Goal: Contribute content: Contribute content

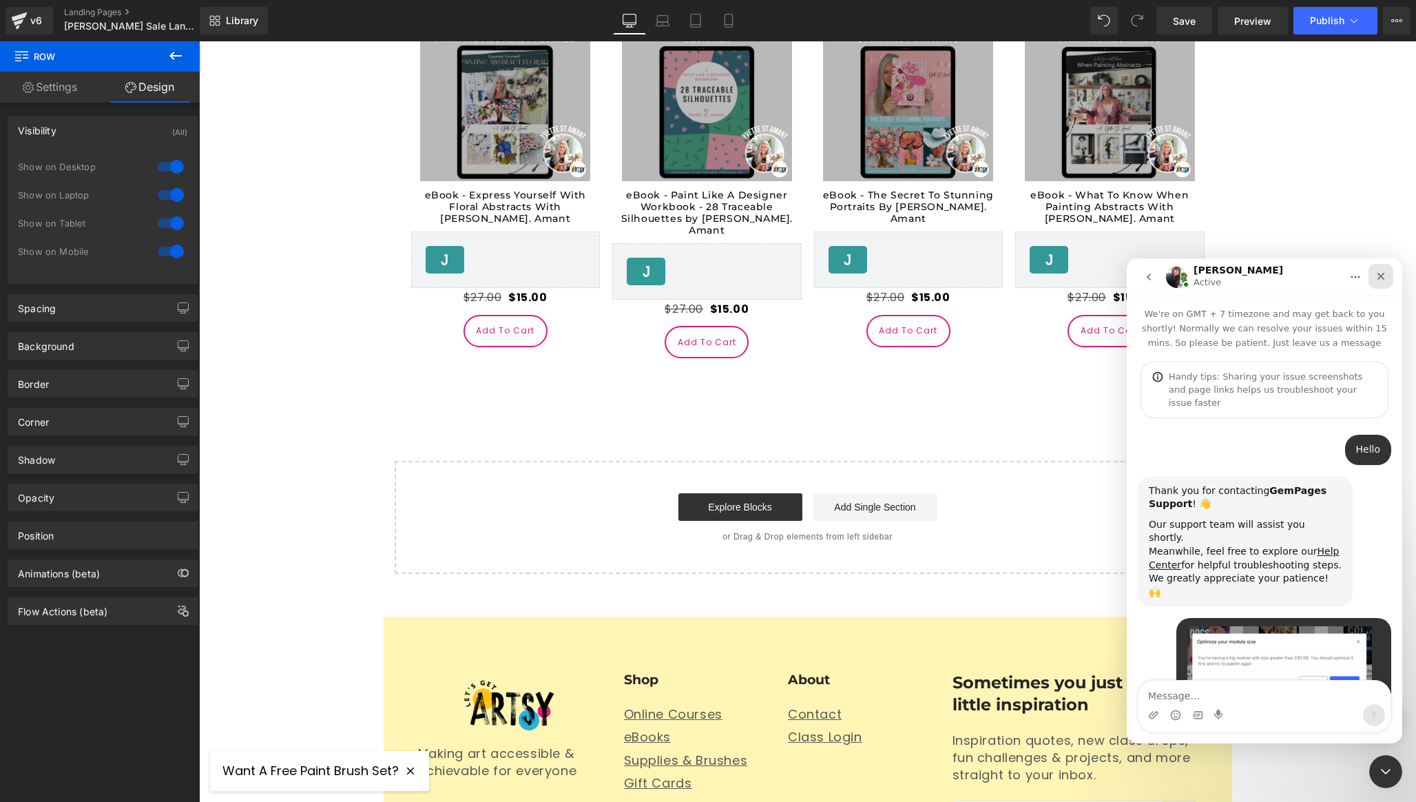
scroll to position [2, 0]
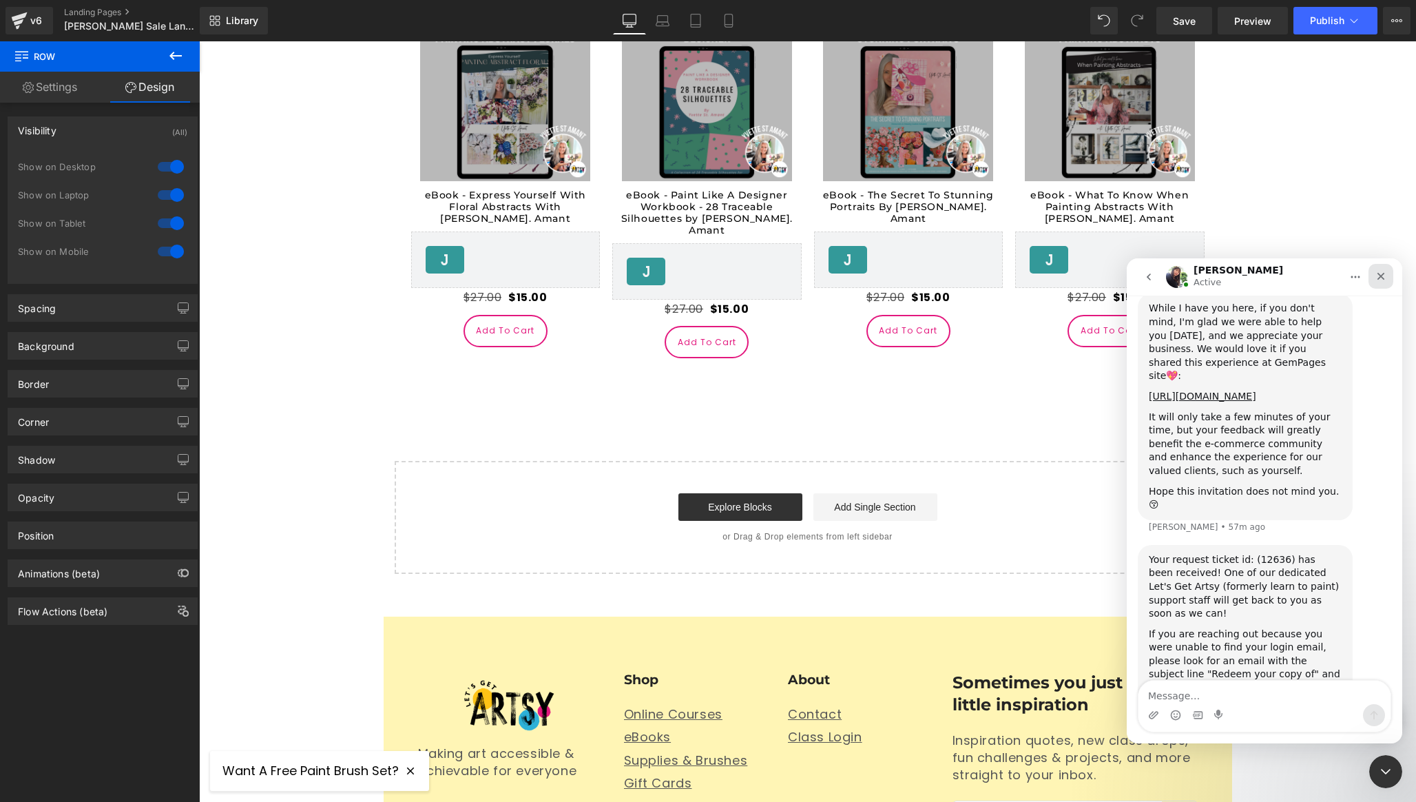
drag, startPoint x: 1381, startPoint y: 276, endPoint x: 1572, endPoint y: 606, distance: 381.1
click at [1381, 276] on icon "Close" at bounding box center [1382, 277] width 8 height 8
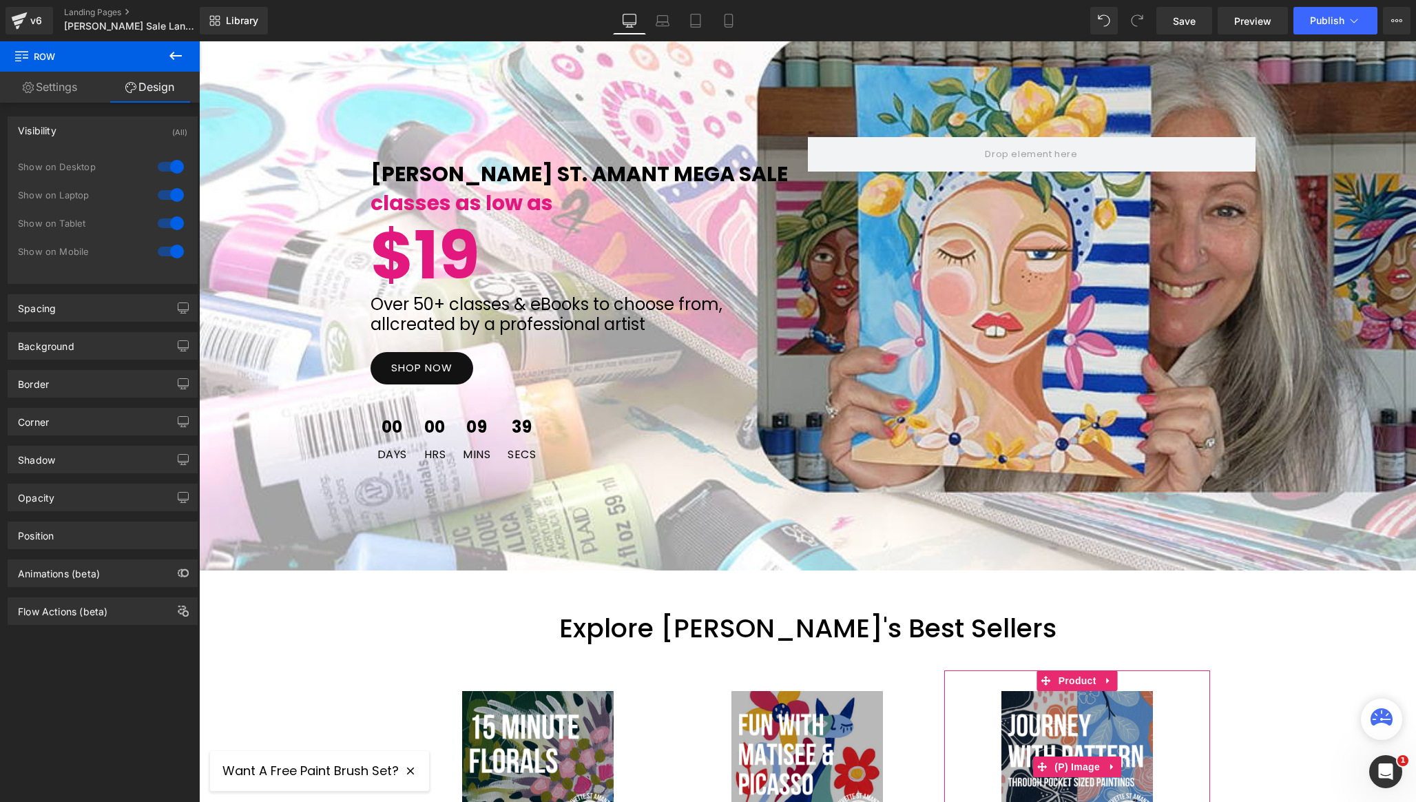
scroll to position [0, 0]
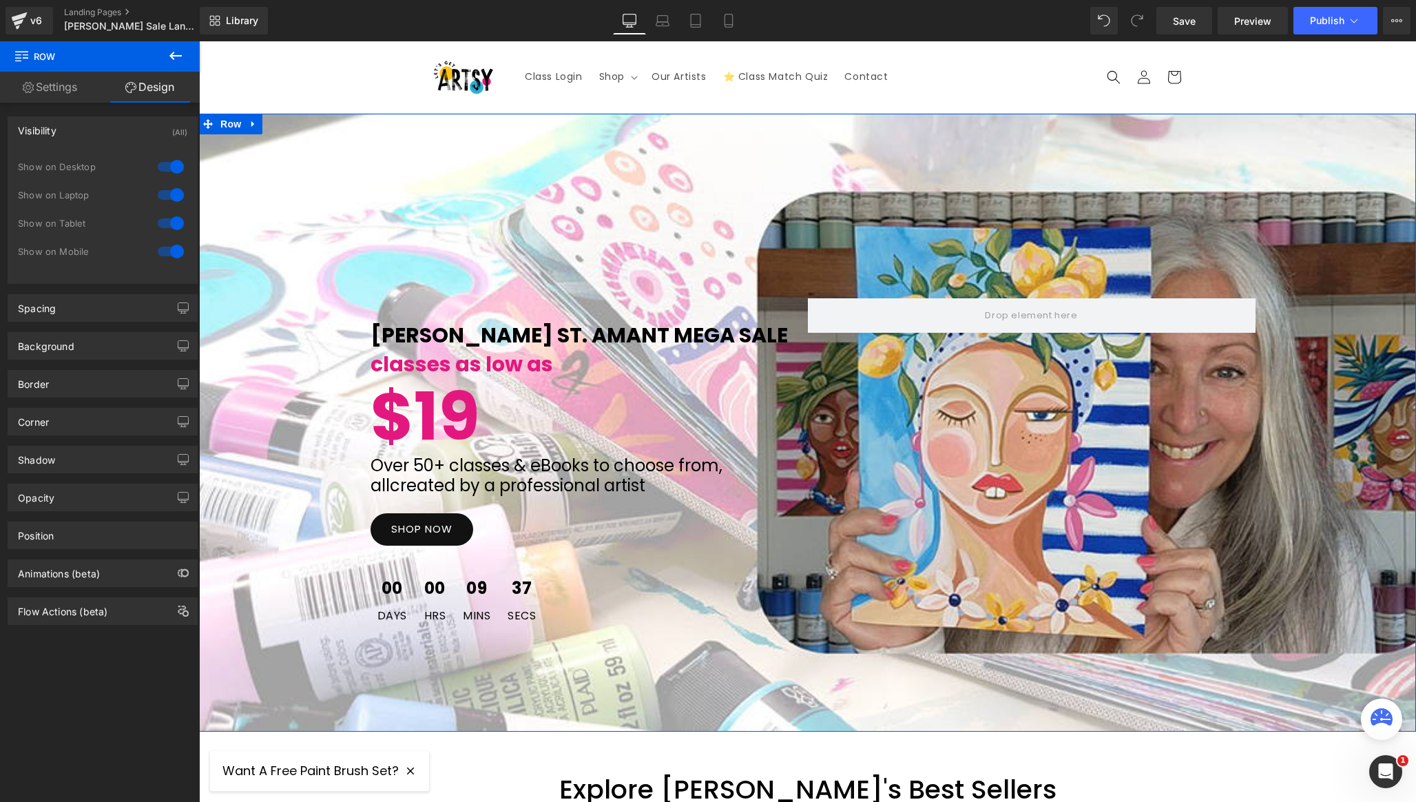
click at [287, 355] on div "[PERSON_NAME] St. Amant MEga Sale Text Block classes as low as Text Block $19 T…" at bounding box center [807, 470] width 1217 height 344
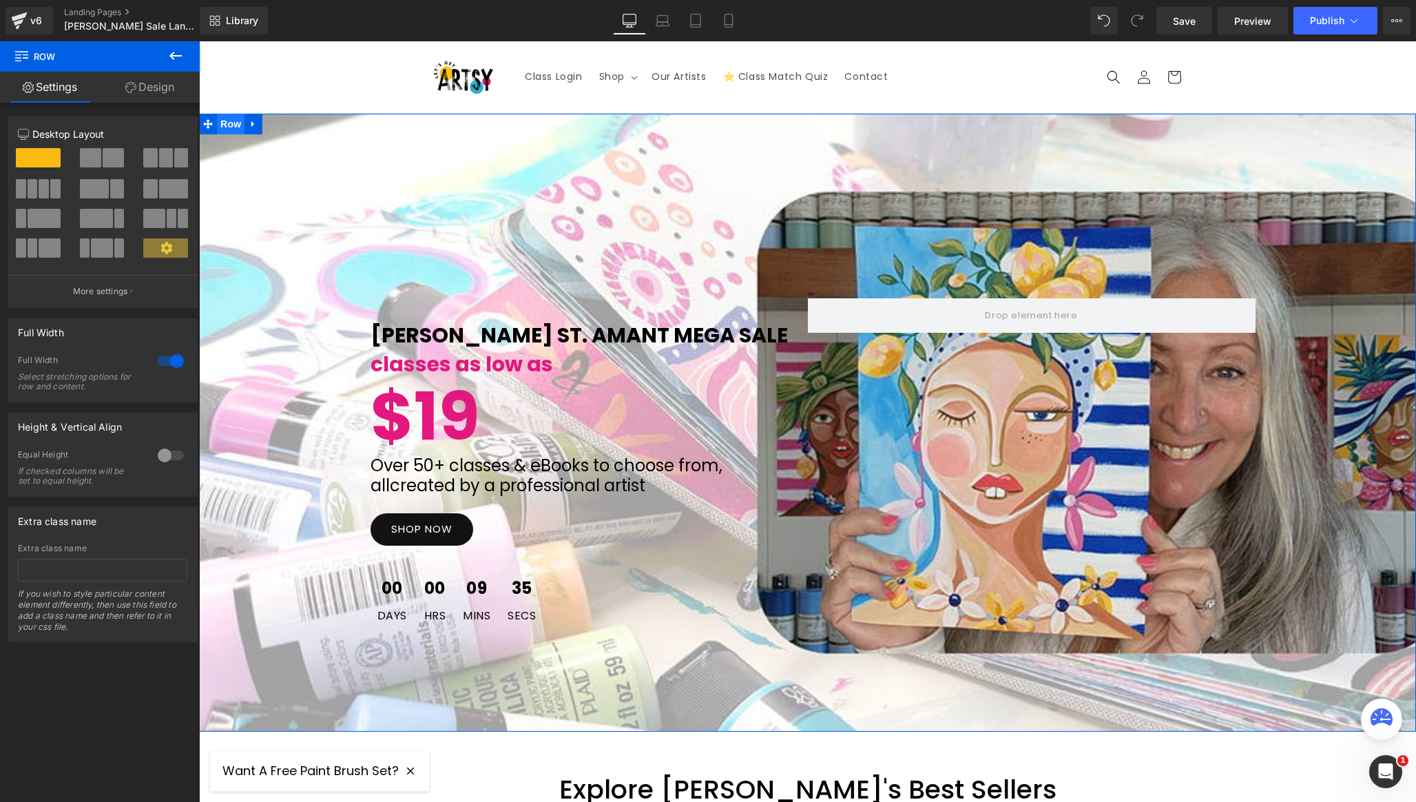
click at [227, 129] on span "Row" at bounding box center [231, 124] width 28 height 21
click at [158, 94] on link "Design" at bounding box center [150, 87] width 100 height 31
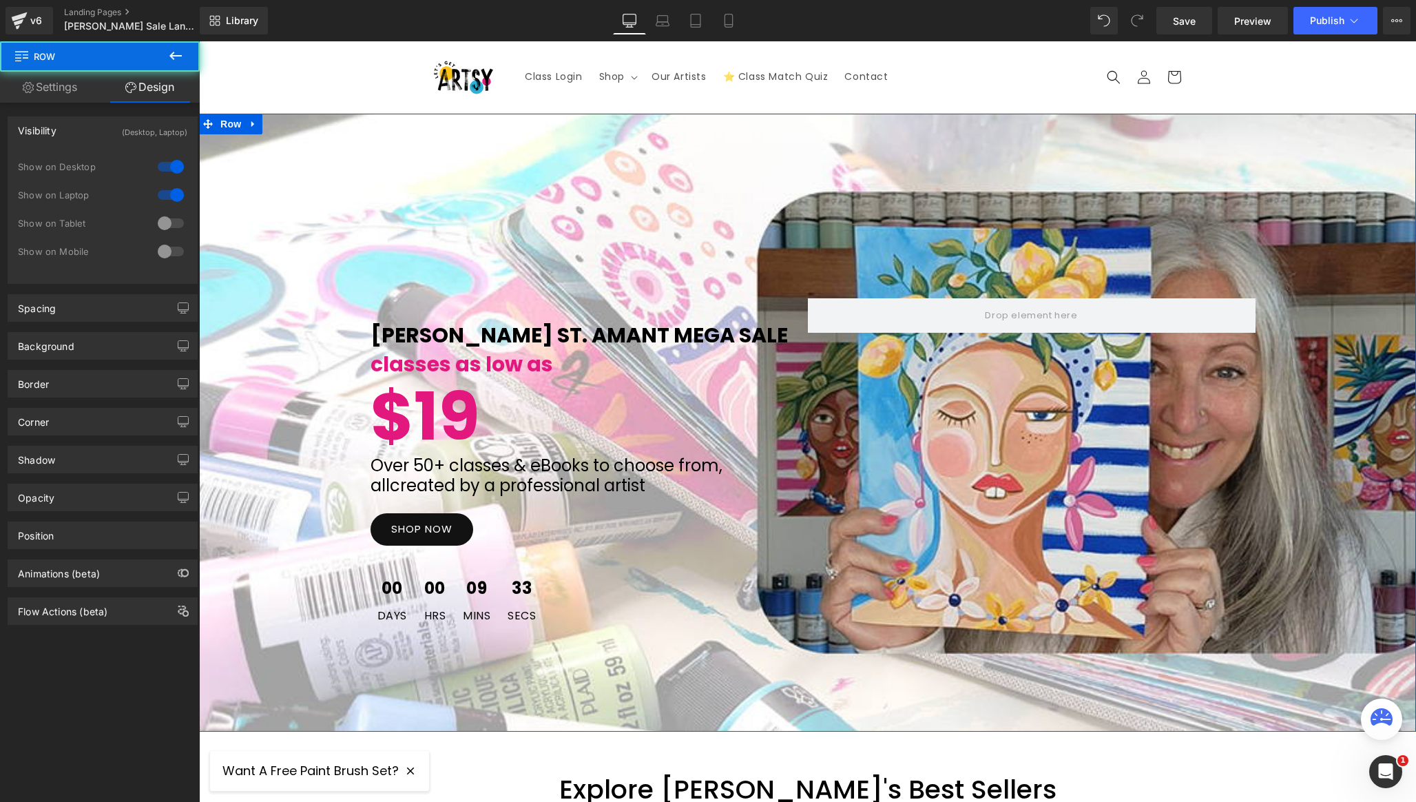
type input "transparent"
type input "0"
click at [151, 85] on link "Design" at bounding box center [150, 87] width 100 height 31
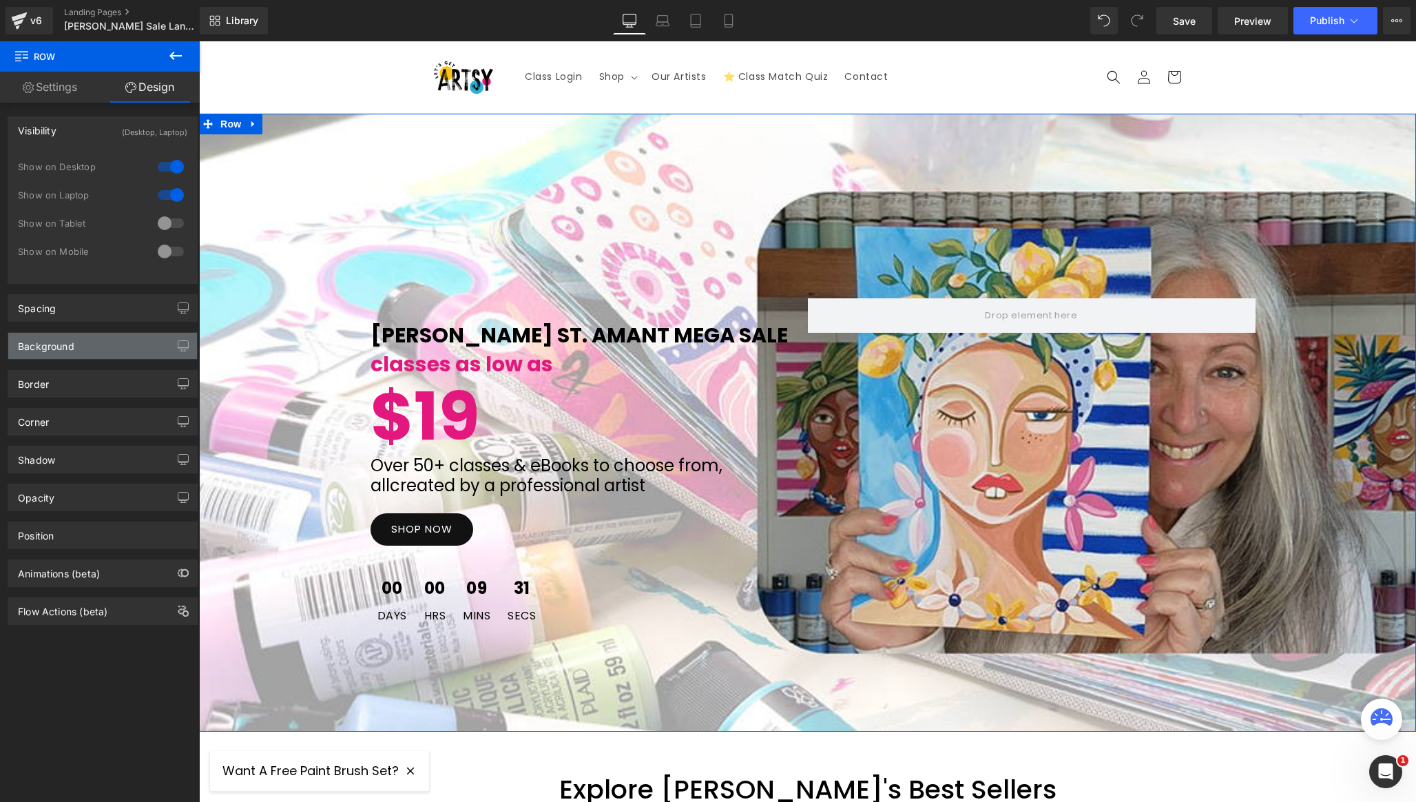
click at [91, 342] on div "Background" at bounding box center [102, 346] width 189 height 26
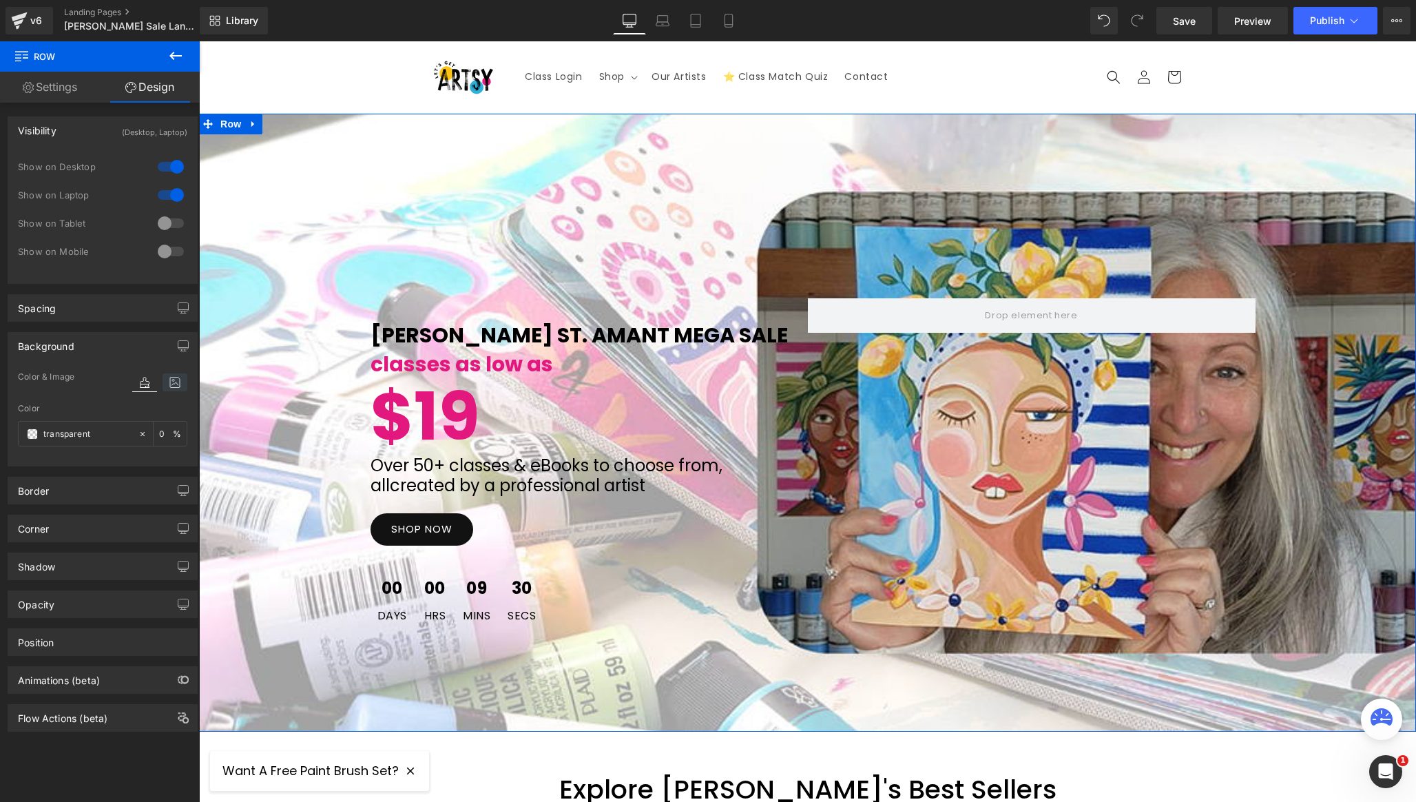
click at [174, 386] on icon at bounding box center [175, 382] width 25 height 18
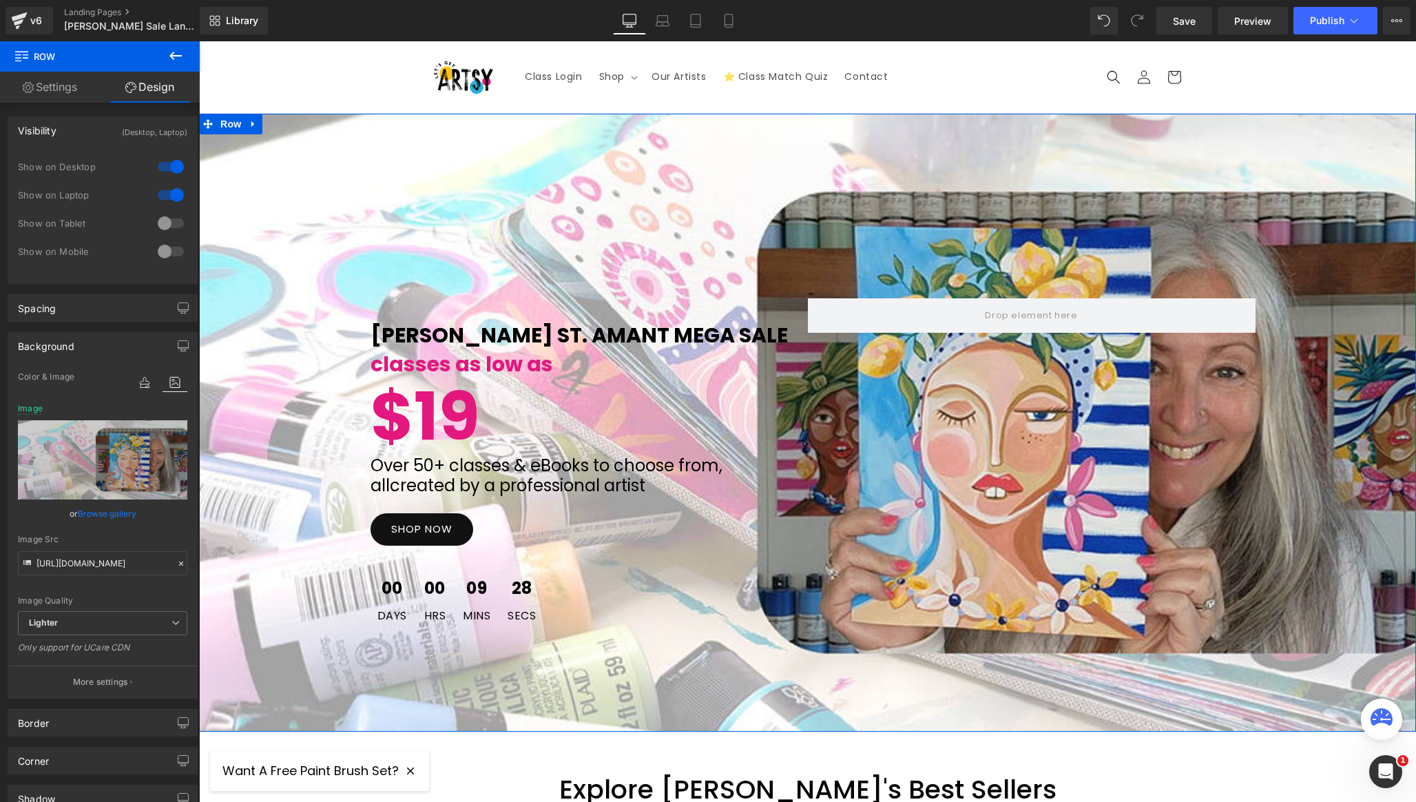
click at [110, 519] on link "Browse gallery" at bounding box center [107, 513] width 59 height 24
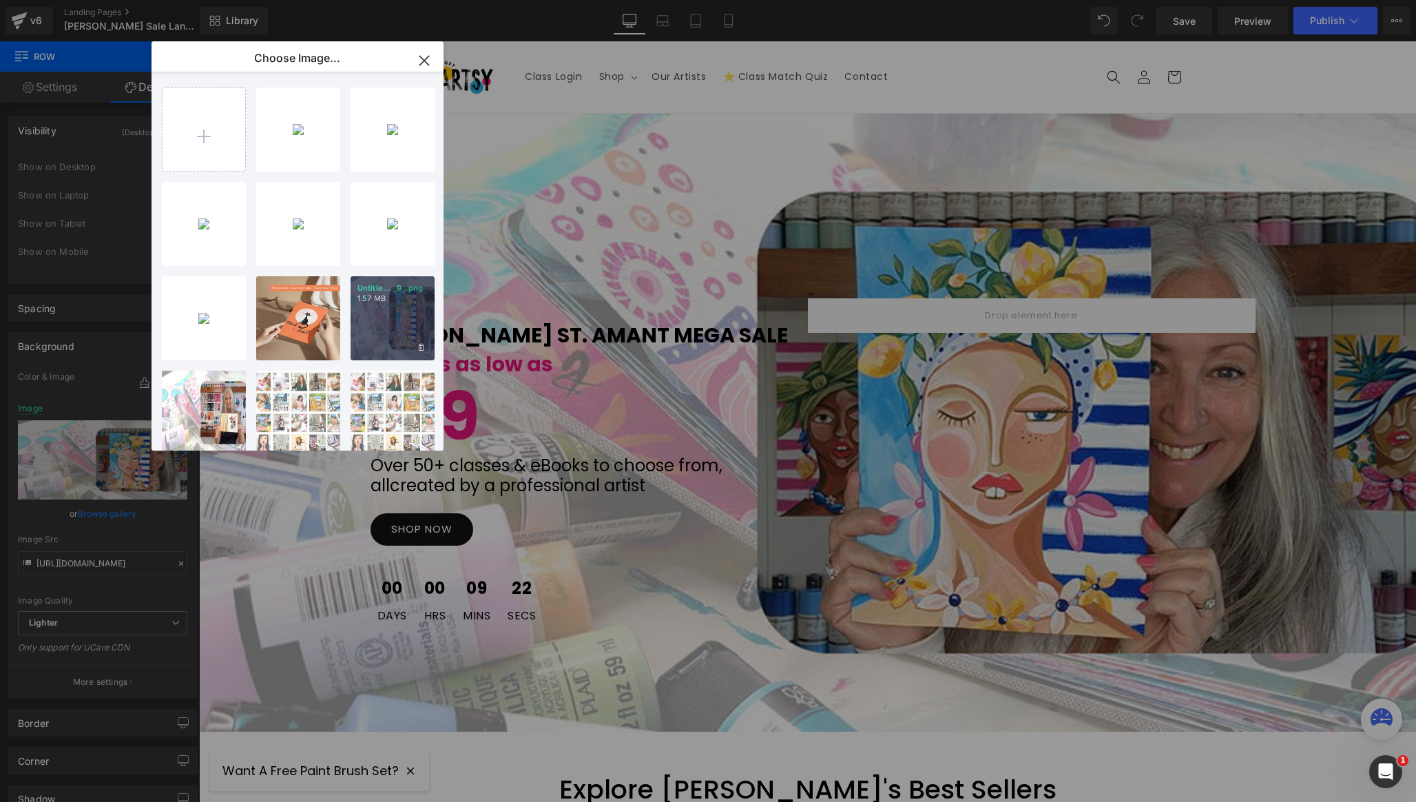
click at [374, 327] on div "Untitle... _9_.png 1.57 MB" at bounding box center [393, 318] width 84 height 84
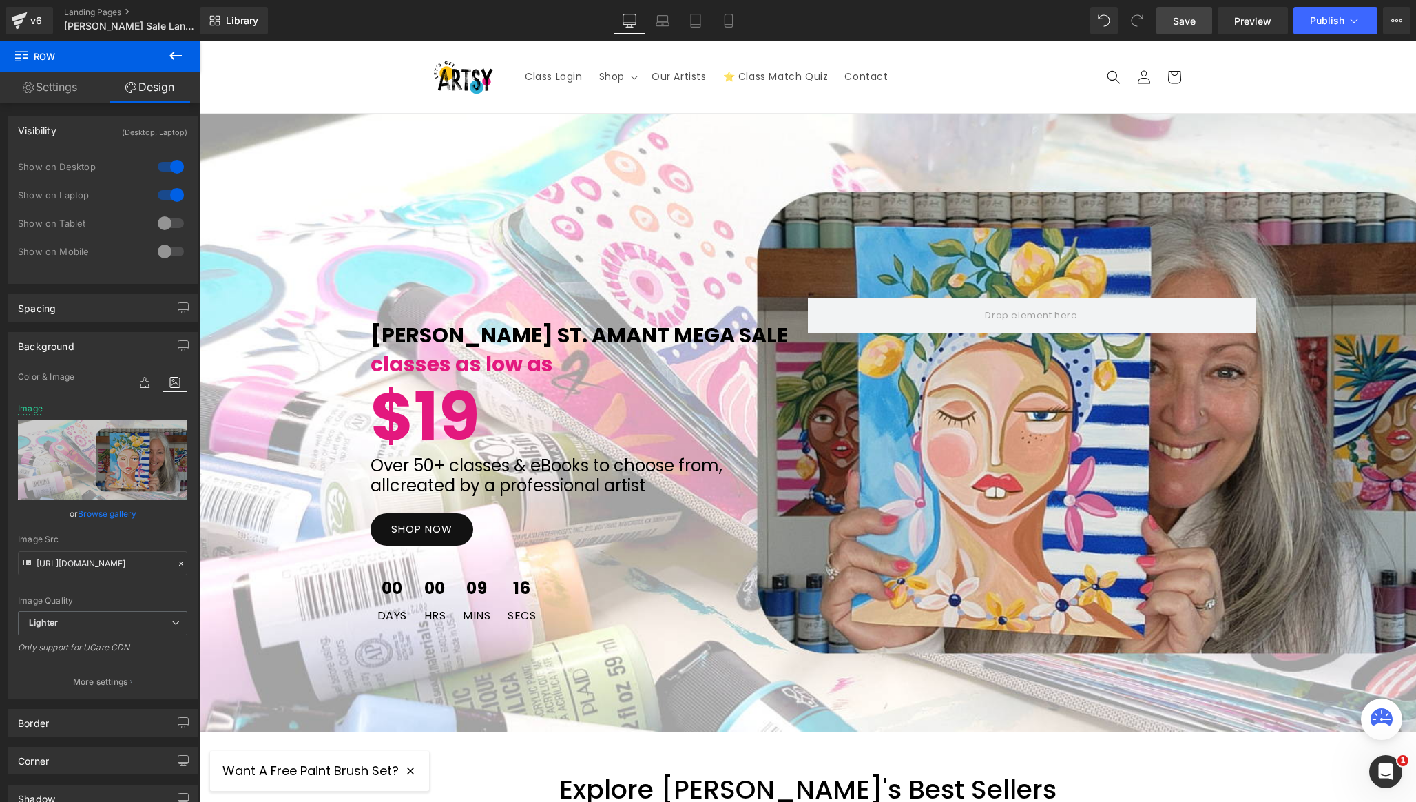
click at [1181, 17] on span "Save" at bounding box center [1184, 21] width 23 height 14
click at [1340, 24] on span "Publish" at bounding box center [1327, 20] width 34 height 11
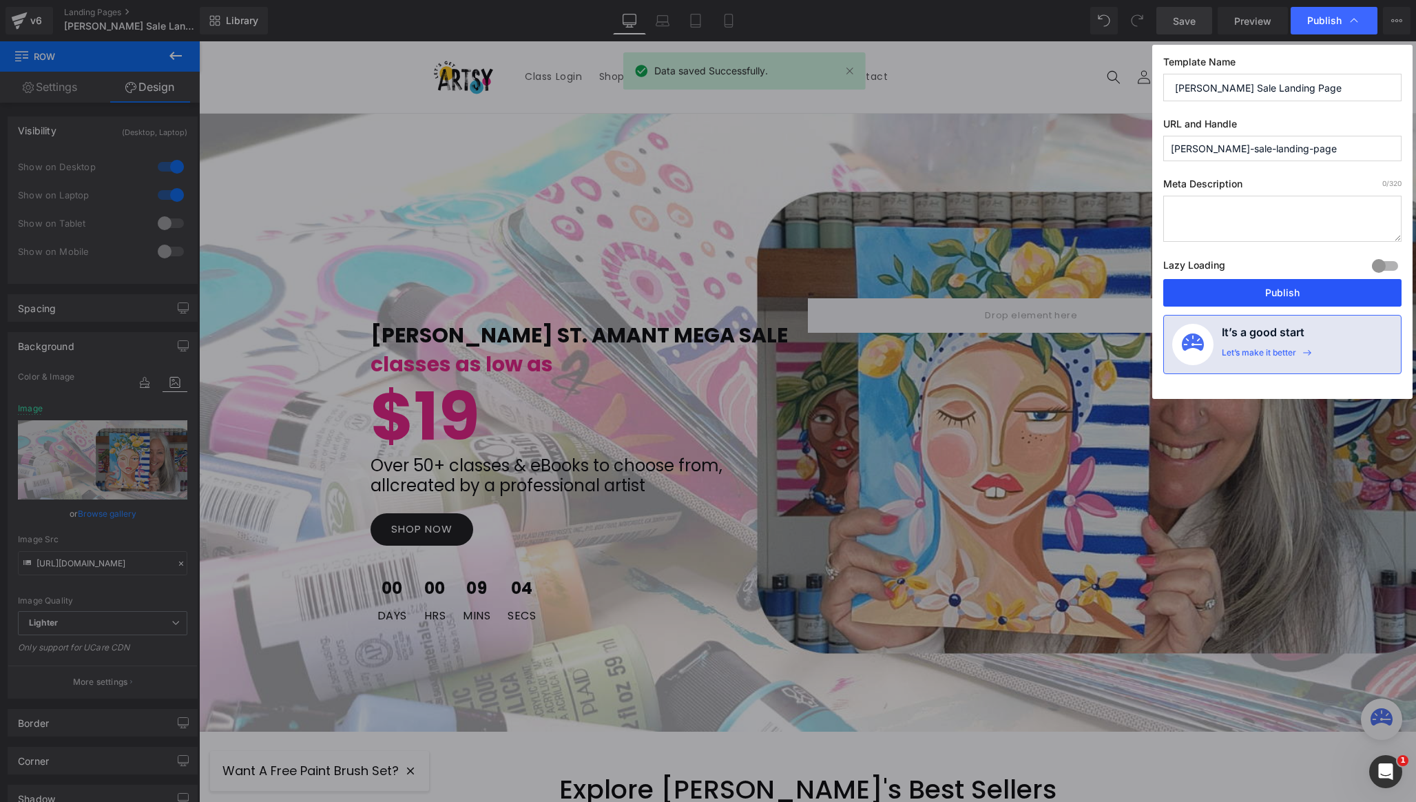
click at [1238, 300] on button "Publish" at bounding box center [1282, 293] width 238 height 28
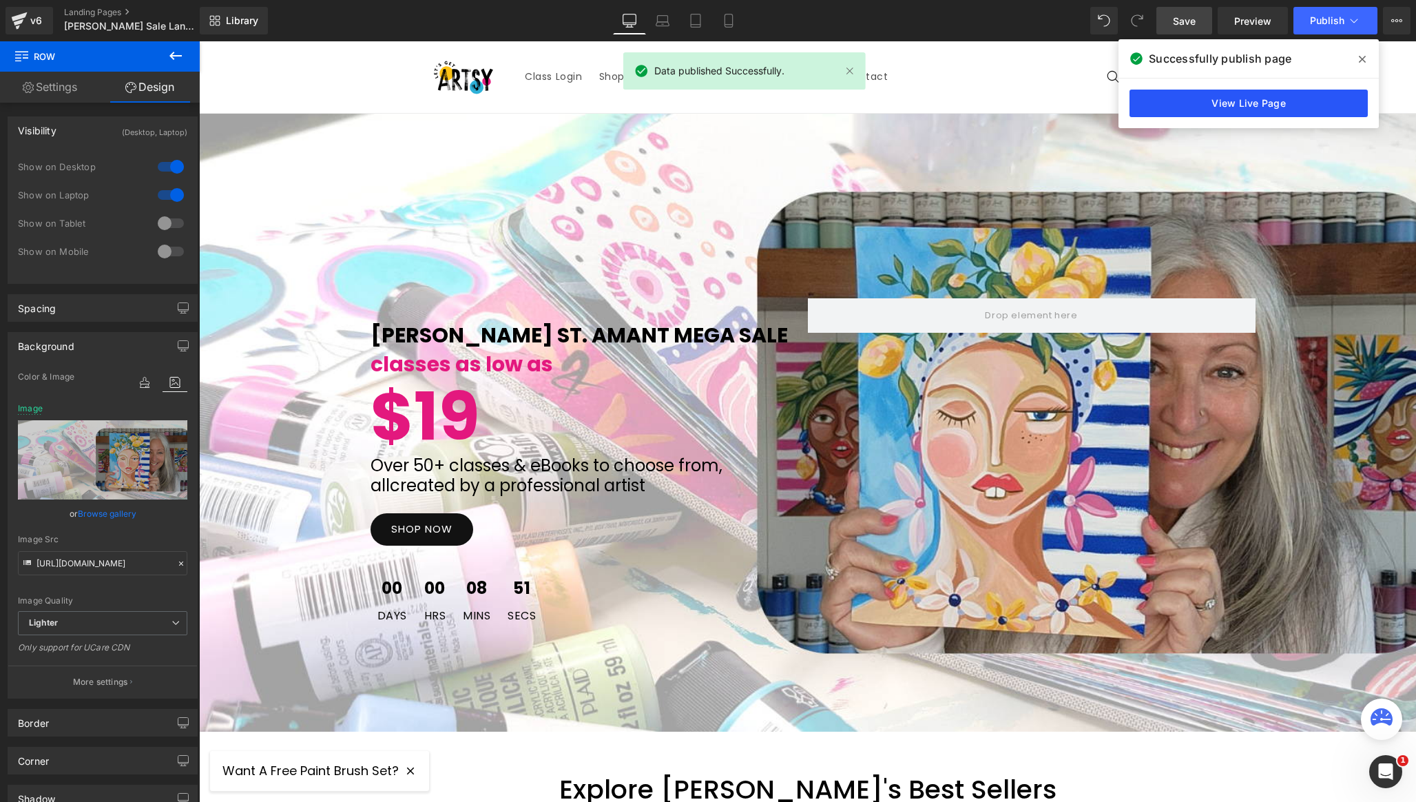
click at [1154, 107] on link "View Live Page" at bounding box center [1249, 104] width 238 height 28
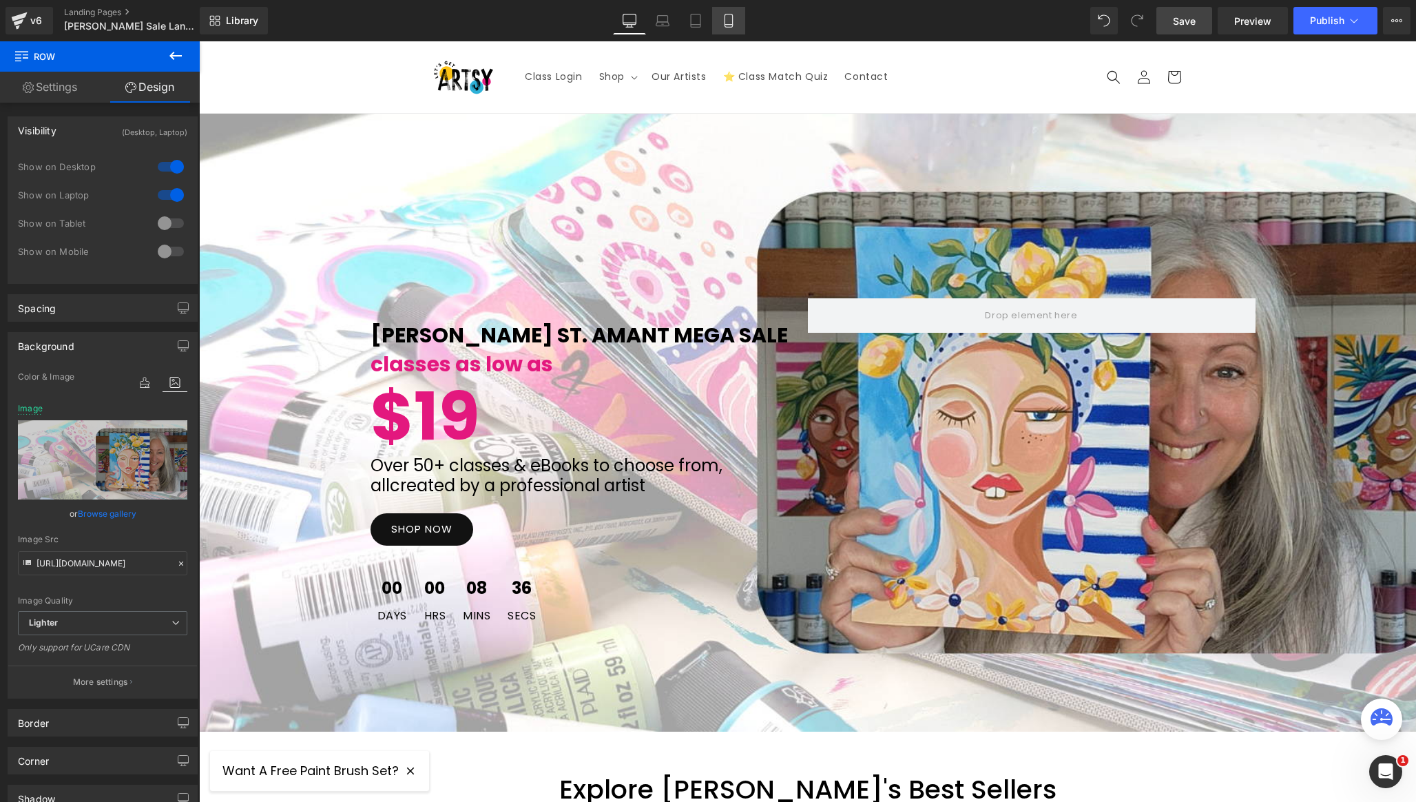
click at [729, 21] on icon at bounding box center [729, 21] width 14 height 14
click at [778, 24] on div "Library Desktop Desktop Laptop Tablet Mobile Save Preview Publish Scheduled Vie…" at bounding box center [808, 21] width 1216 height 28
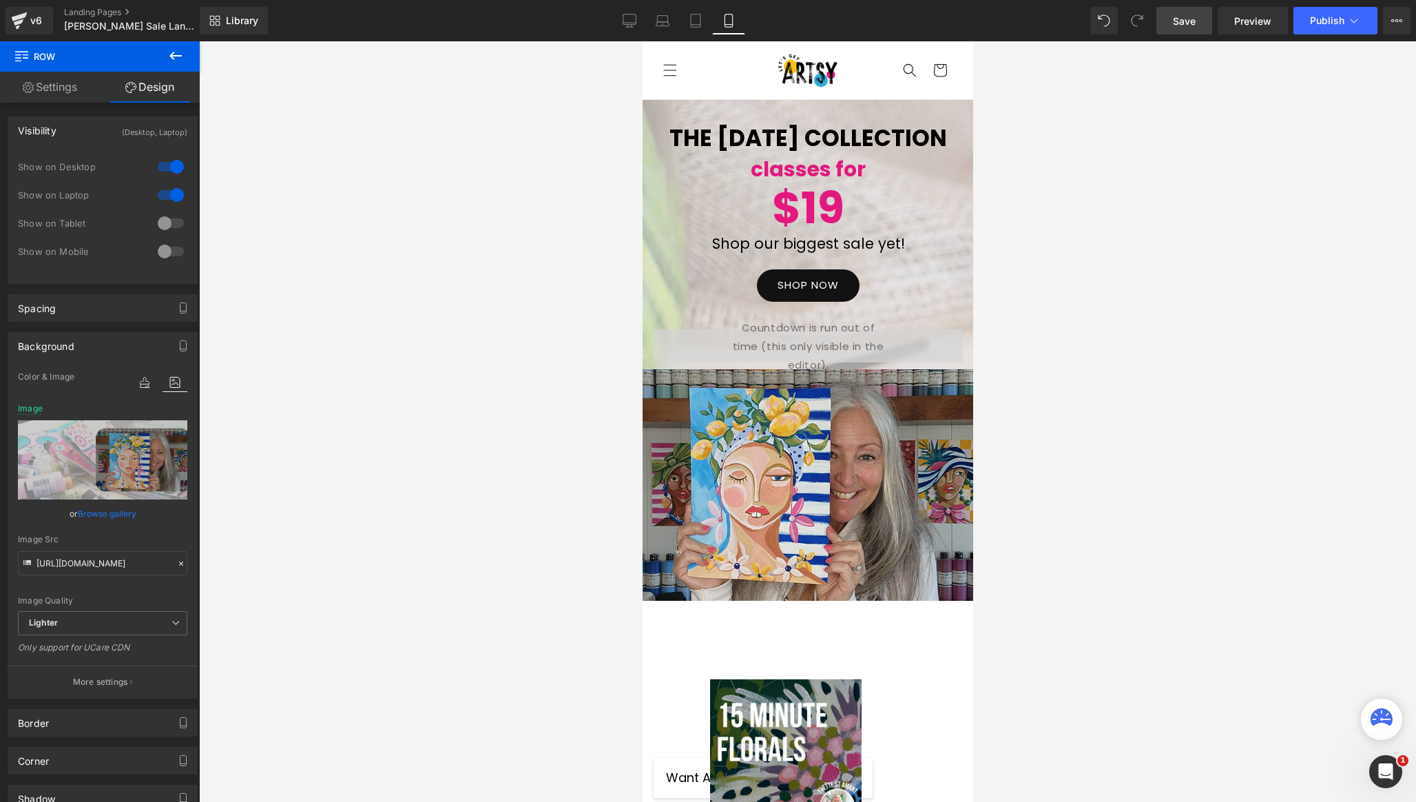
click at [729, 19] on icon at bounding box center [729, 21] width 14 height 14
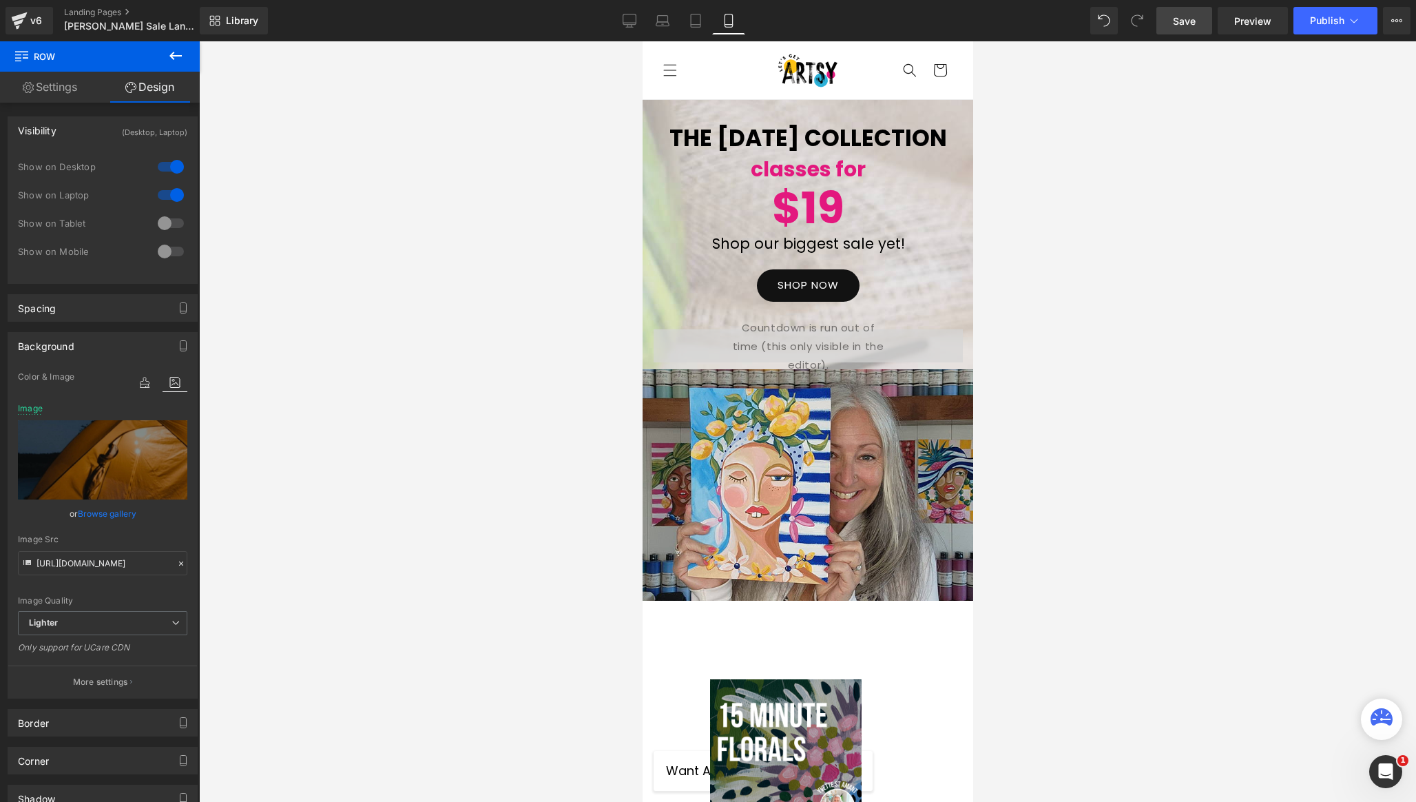
type input "[URL][DOMAIN_NAME]"
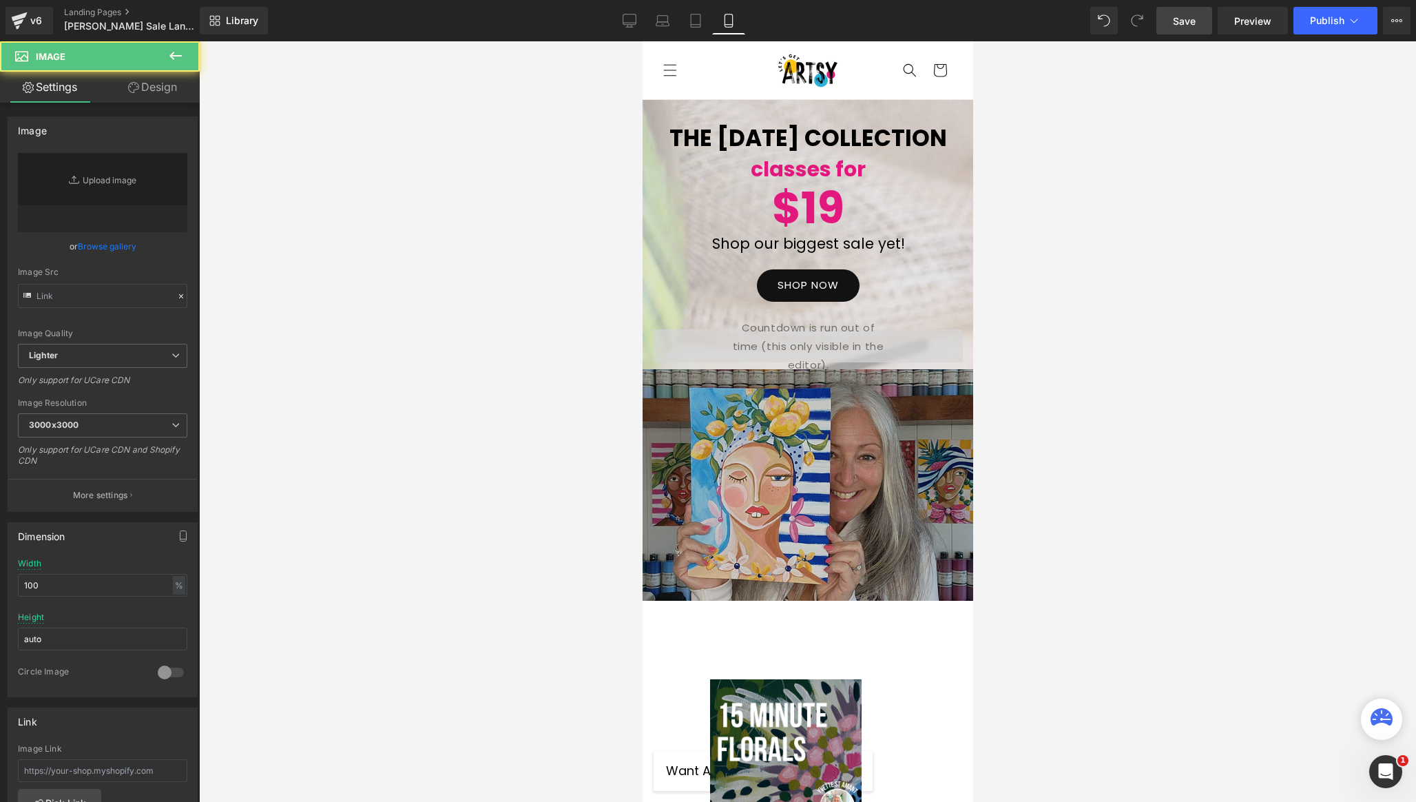
click at [833, 499] on img at bounding box center [807, 484] width 331 height 231
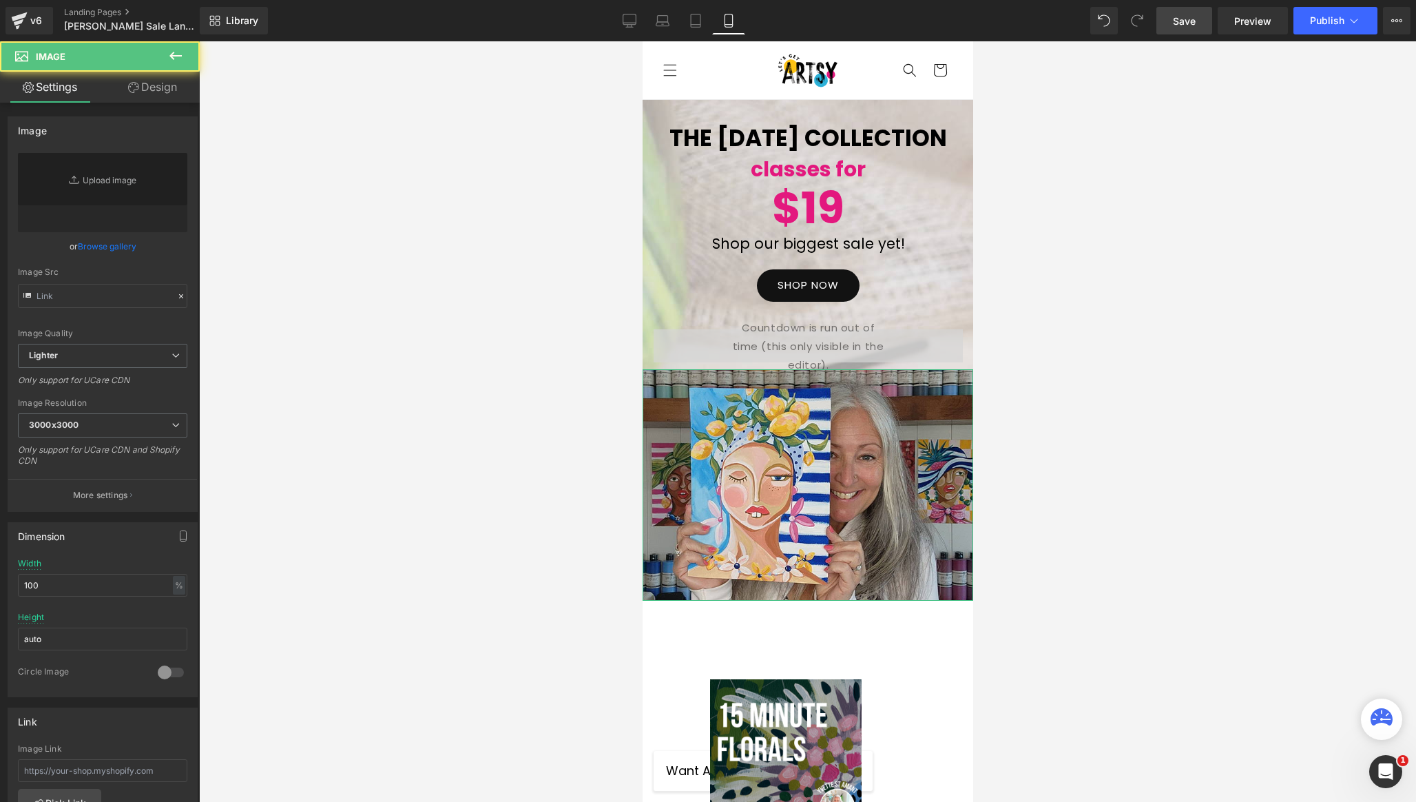
click at [158, 90] on link "Design" at bounding box center [153, 87] width 100 height 31
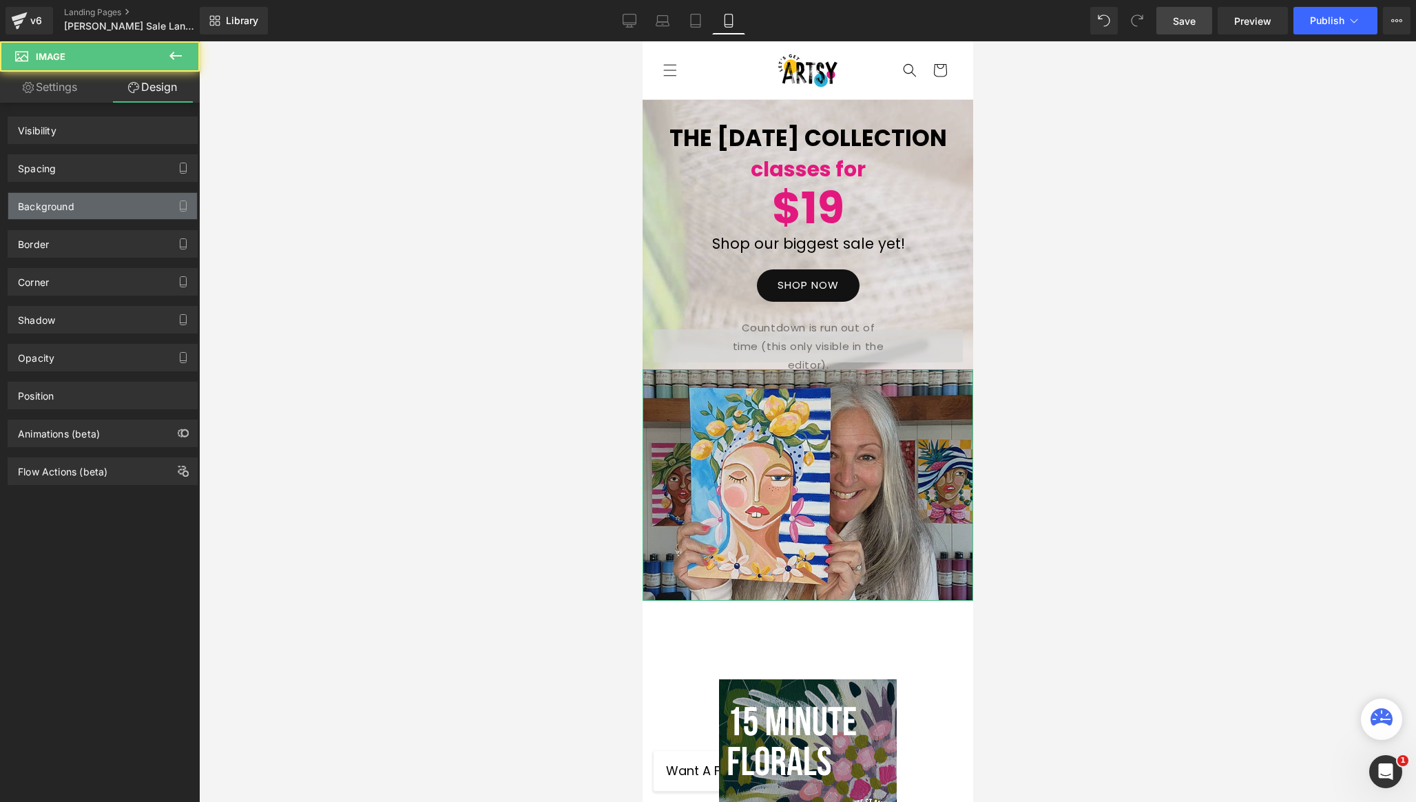
click at [130, 211] on div "Background" at bounding box center [102, 206] width 189 height 26
click at [112, 215] on div "Background" at bounding box center [102, 206] width 189 height 26
click at [92, 205] on div "Background" at bounding box center [102, 206] width 189 height 26
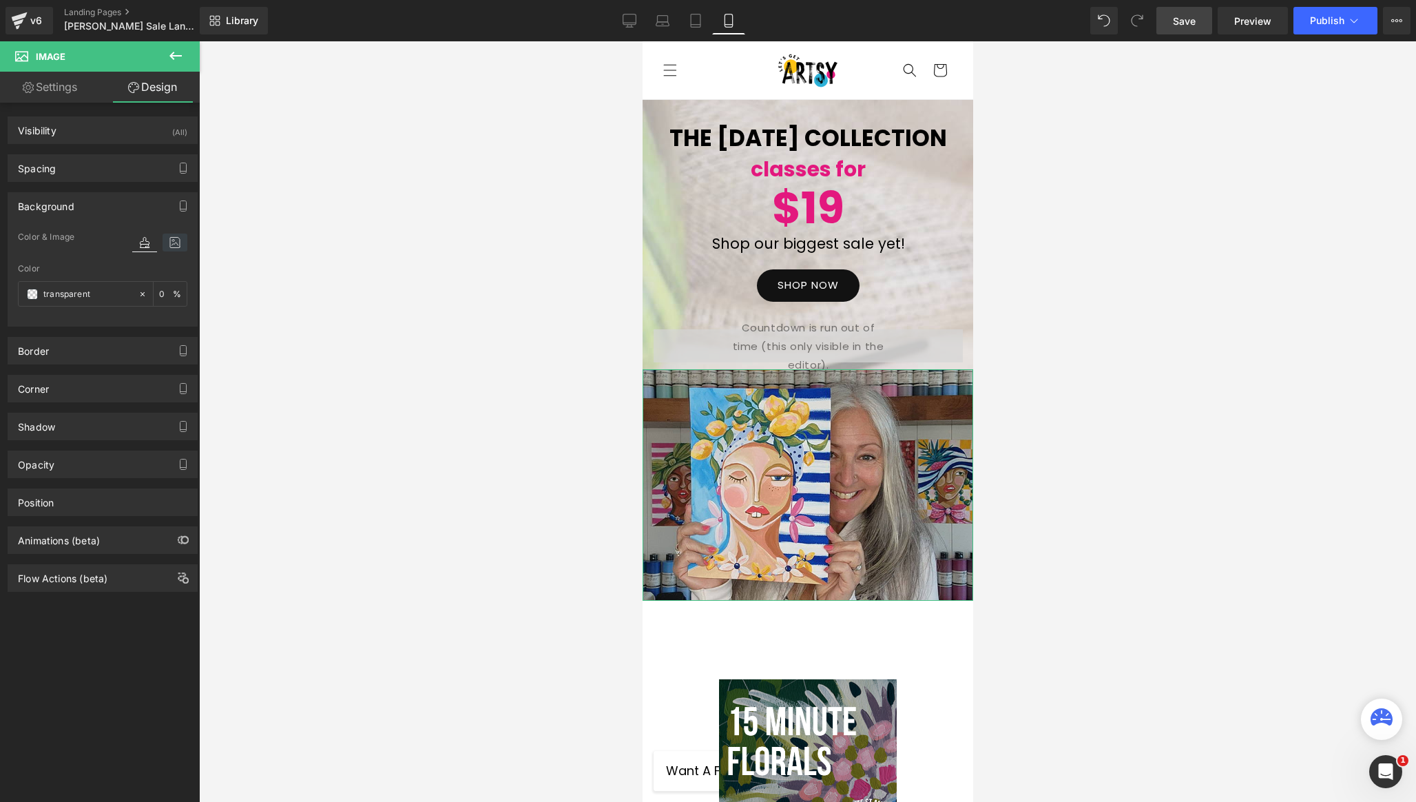
click at [177, 238] on icon at bounding box center [175, 243] width 25 height 18
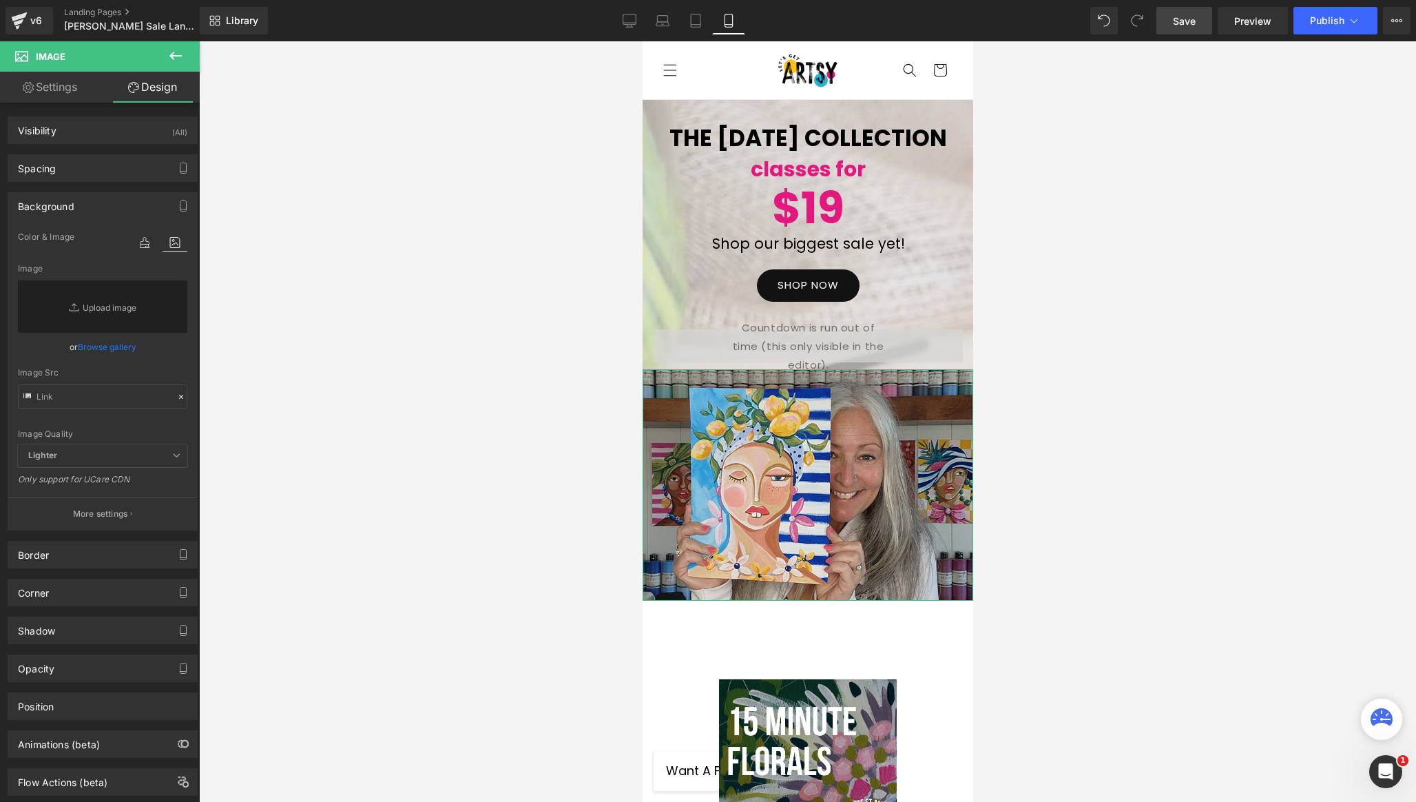
click at [112, 346] on link "Browse gallery" at bounding box center [107, 347] width 59 height 24
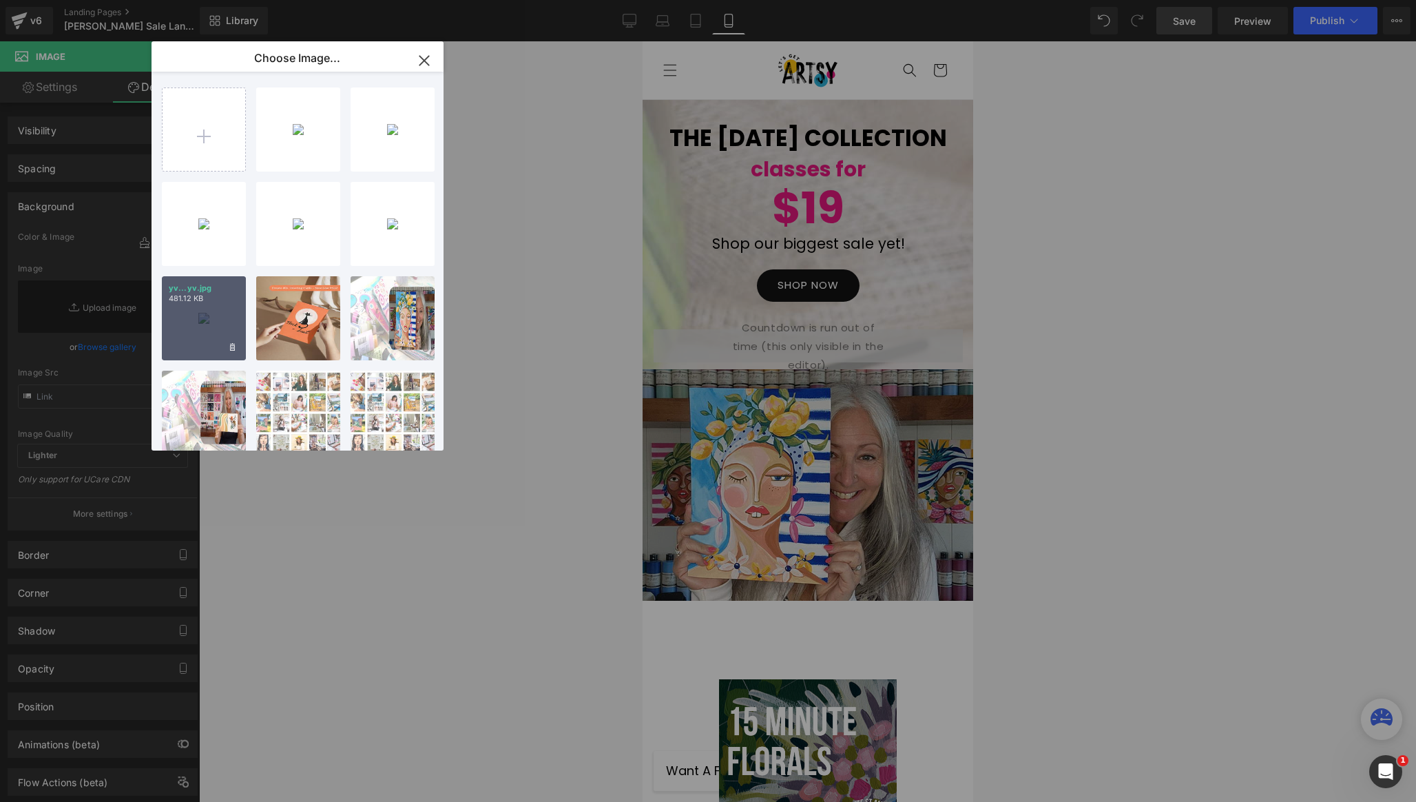
click at [196, 324] on div "yv...yv.jpg 481.12 KB" at bounding box center [204, 318] width 84 height 84
type input "[URL][DOMAIN_NAME]"
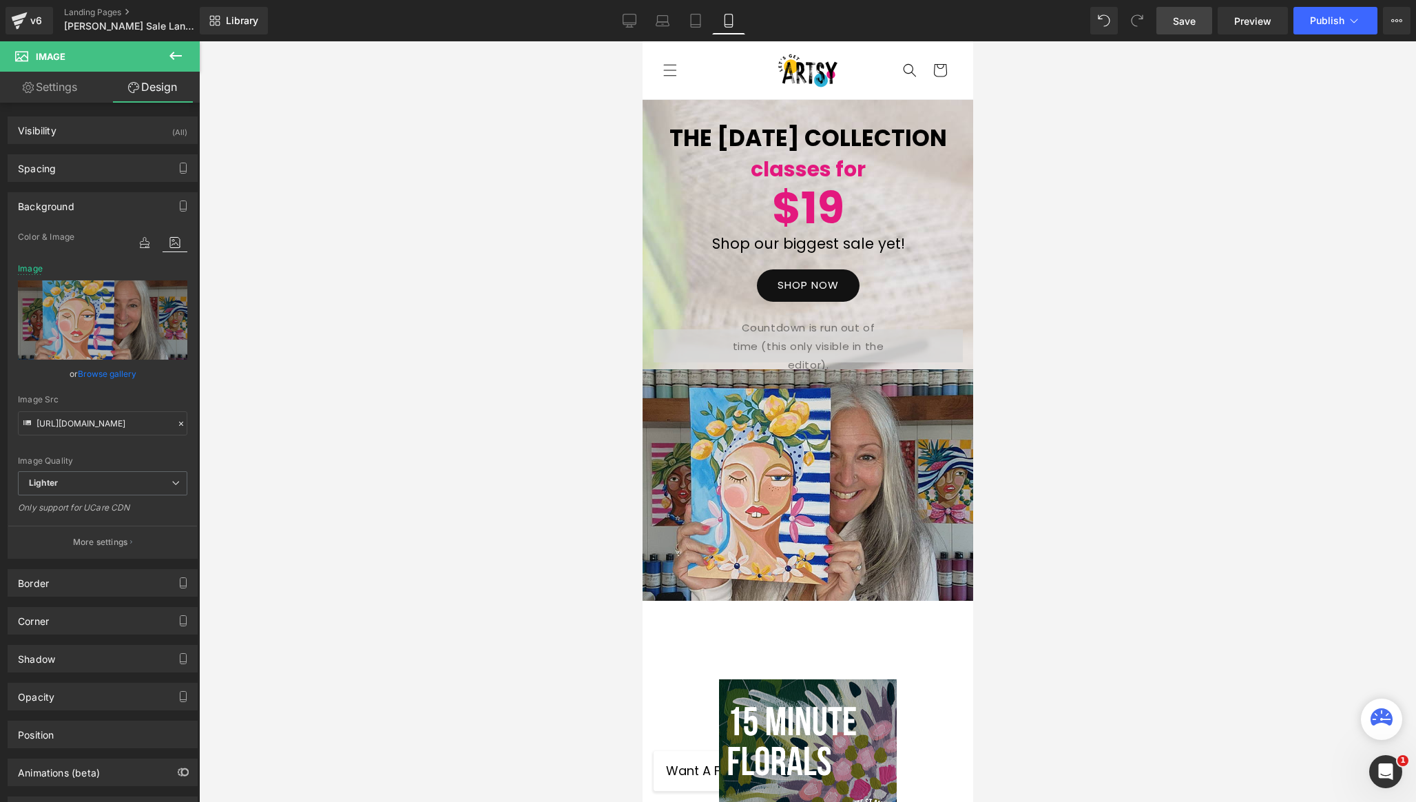
click at [1183, 23] on span "Save" at bounding box center [1184, 21] width 23 height 14
click at [1371, 21] on button "Publish" at bounding box center [1336, 21] width 84 height 28
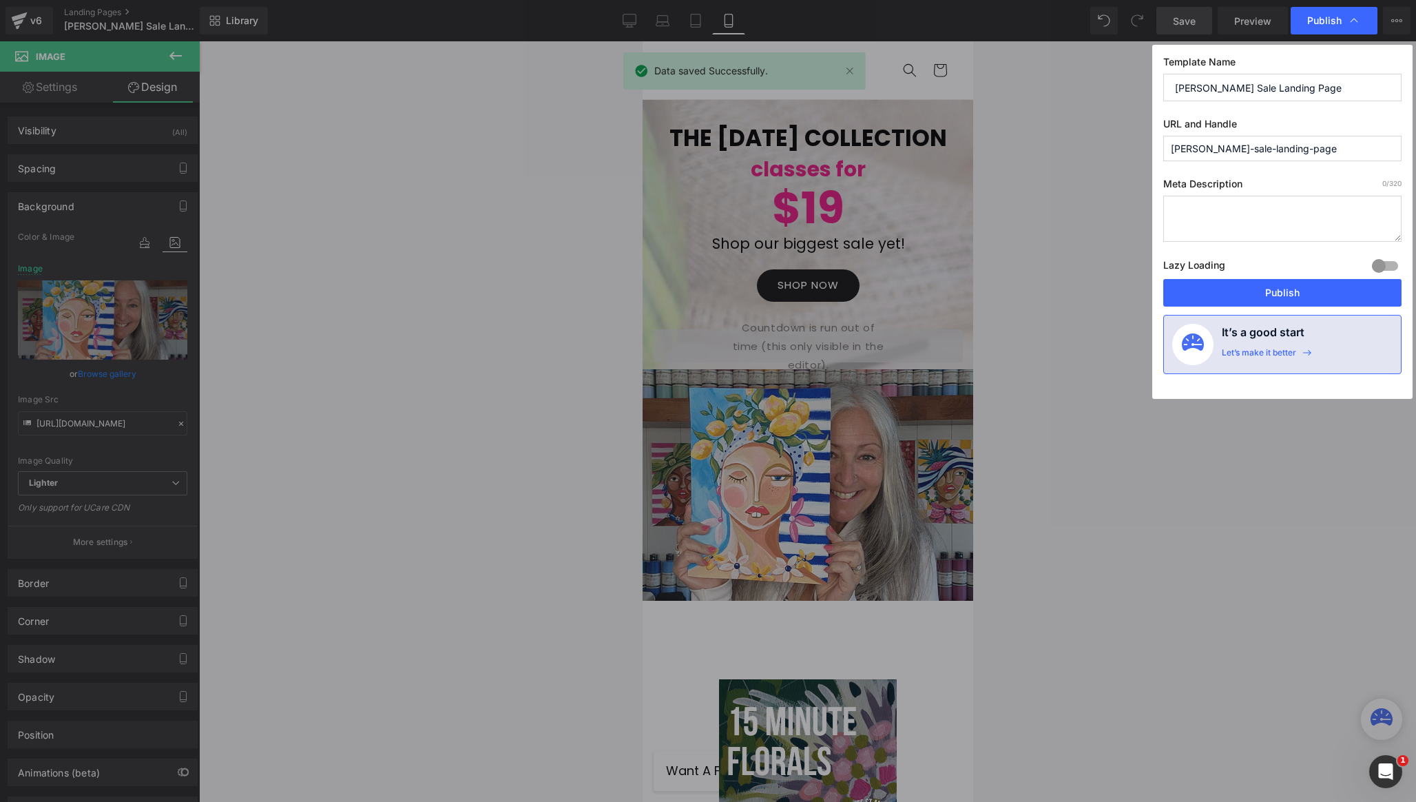
click at [1234, 293] on button "Publish" at bounding box center [1282, 293] width 238 height 28
